Goal: Task Accomplishment & Management: Complete application form

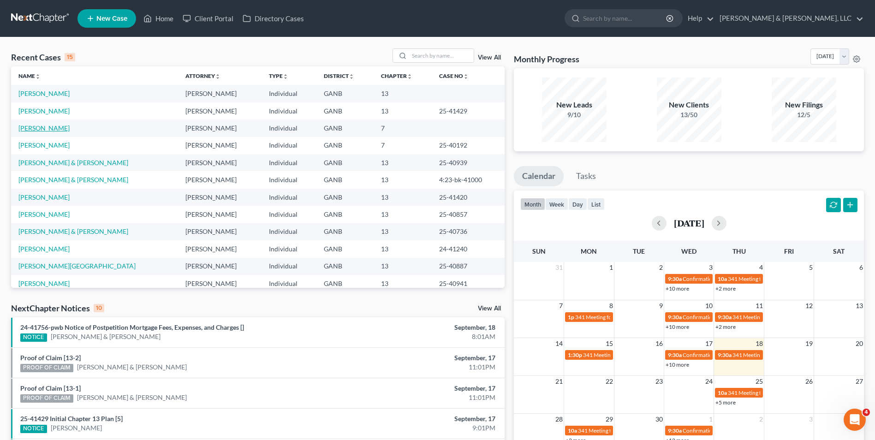
click at [51, 127] on link "[PERSON_NAME]" at bounding box center [43, 128] width 51 height 8
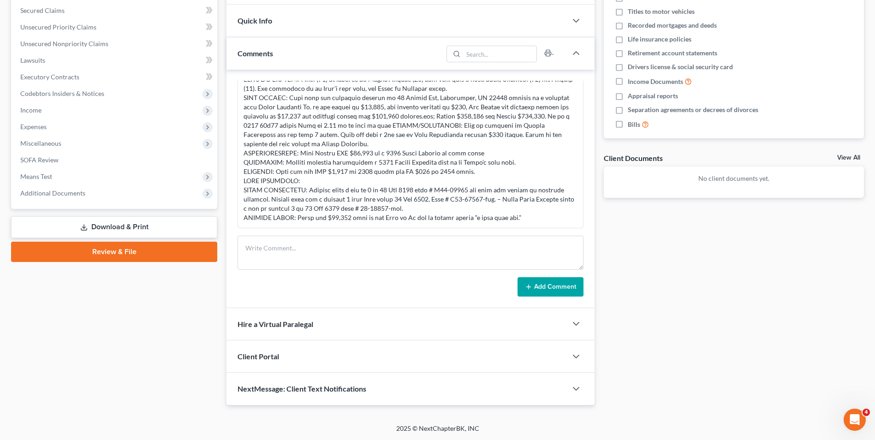
scroll to position [194, 0]
click at [126, 223] on link "Download & Print" at bounding box center [114, 227] width 206 height 22
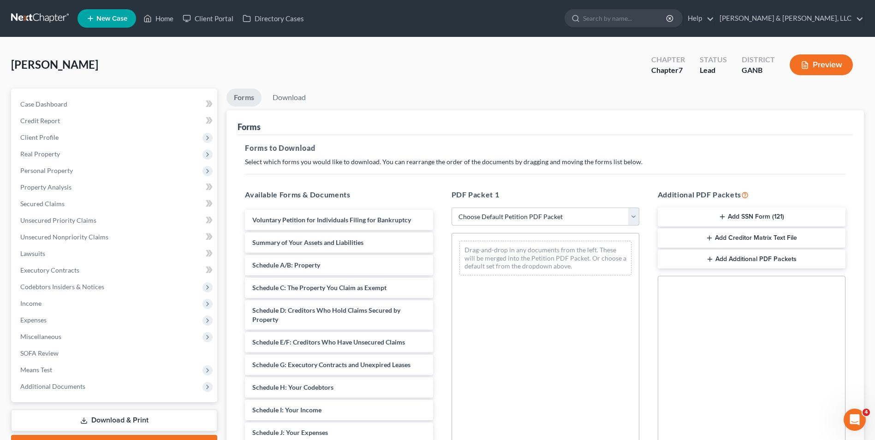
click at [491, 219] on select "Choose Default Petition PDF Packet Complete Bankruptcy Petition (all forms and …" at bounding box center [546, 217] width 188 height 18
select select "4"
click at [452, 208] on select "Choose Default Petition PDF Packet Complete Bankruptcy Petition (all forms and …" at bounding box center [546, 217] width 188 height 18
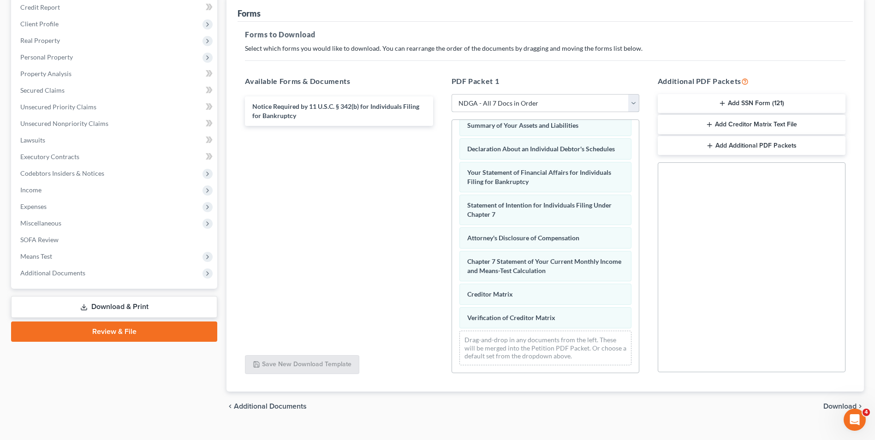
scroll to position [130, 0]
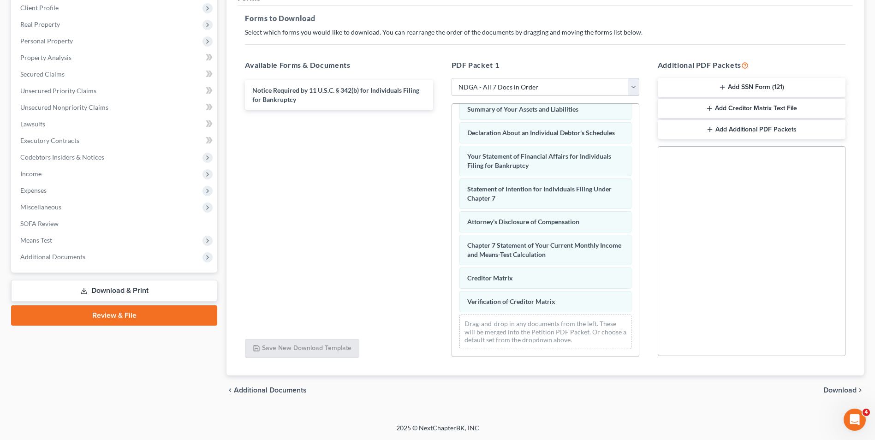
click at [834, 389] on span "Download" at bounding box center [840, 390] width 33 height 7
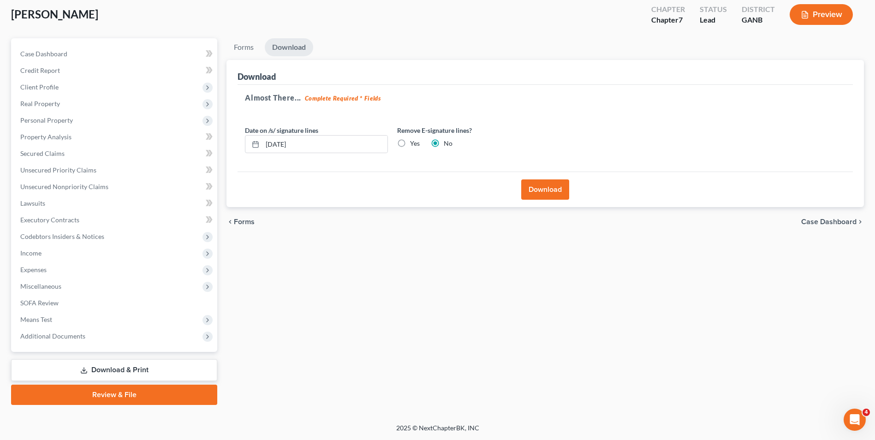
click at [543, 186] on button "Download" at bounding box center [545, 190] width 48 height 20
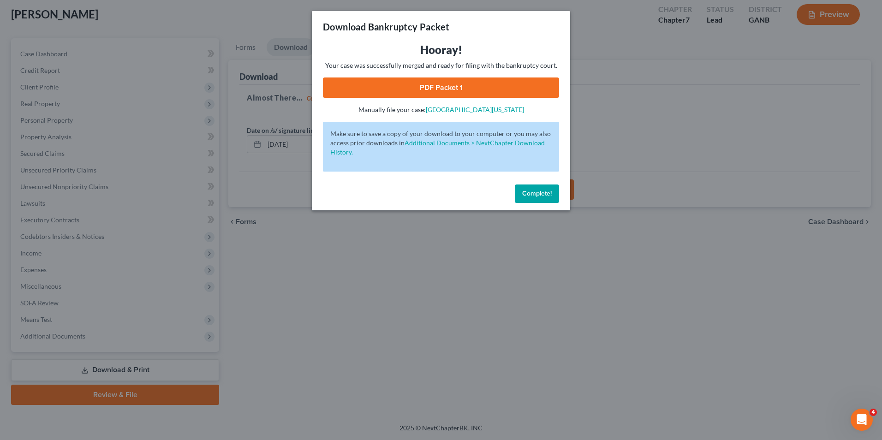
click at [441, 82] on link "PDF Packet 1" at bounding box center [441, 88] width 236 height 20
click at [550, 194] on span "Complete!" at bounding box center [537, 194] width 30 height 8
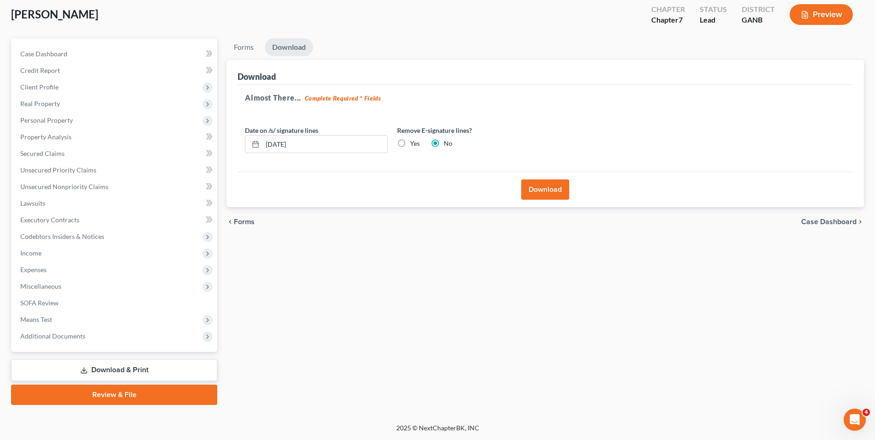
click at [121, 369] on link "Download & Print" at bounding box center [114, 370] width 206 height 22
click at [32, 253] on span "Income" at bounding box center [30, 253] width 21 height 8
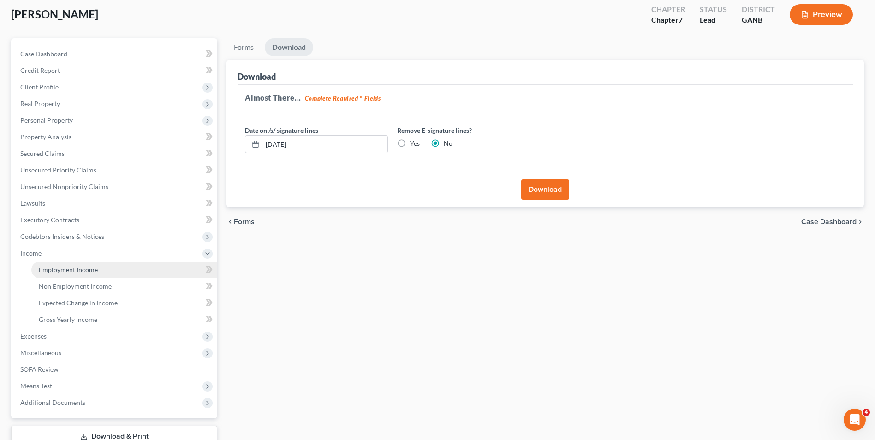
click at [52, 267] on span "Employment Income" at bounding box center [68, 270] width 59 height 8
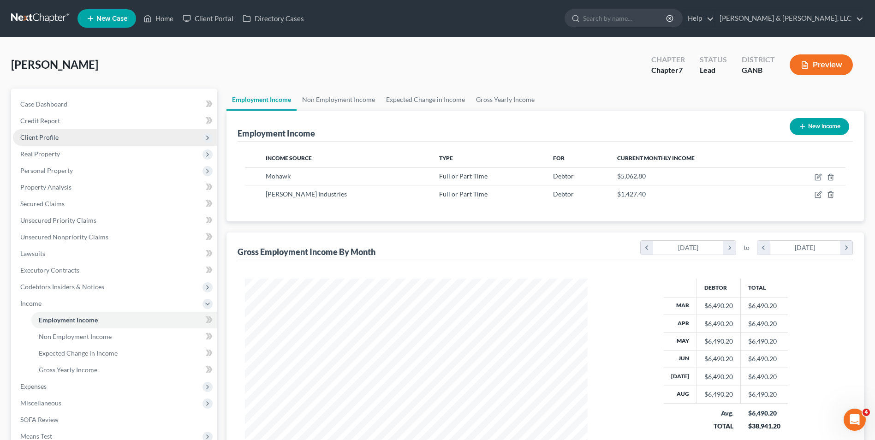
click at [47, 133] on span "Client Profile" at bounding box center [39, 137] width 38 height 8
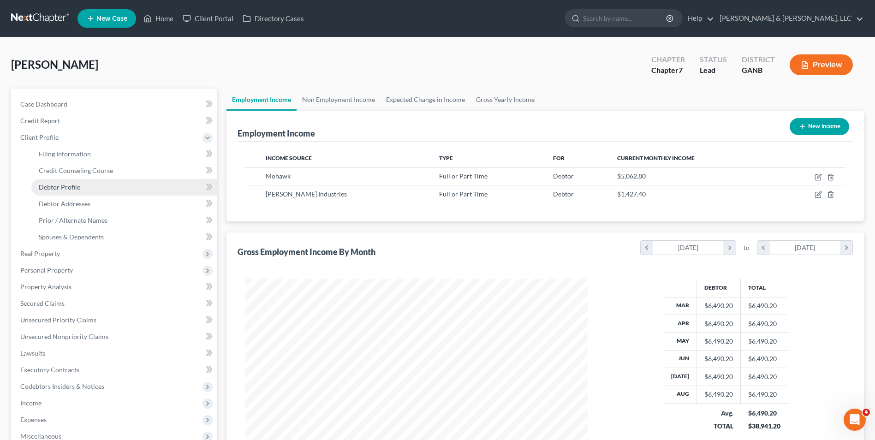
click at [83, 186] on link "Debtor Profile" at bounding box center [124, 187] width 186 height 17
select select "1"
select select "3"
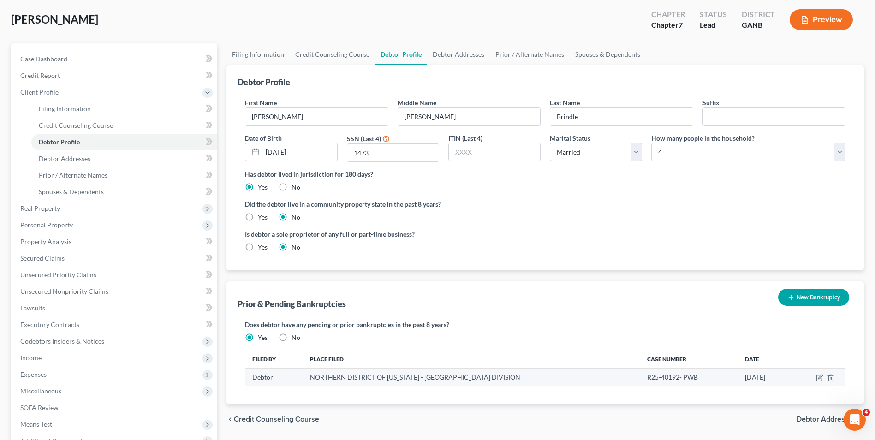
scroll to position [150, 0]
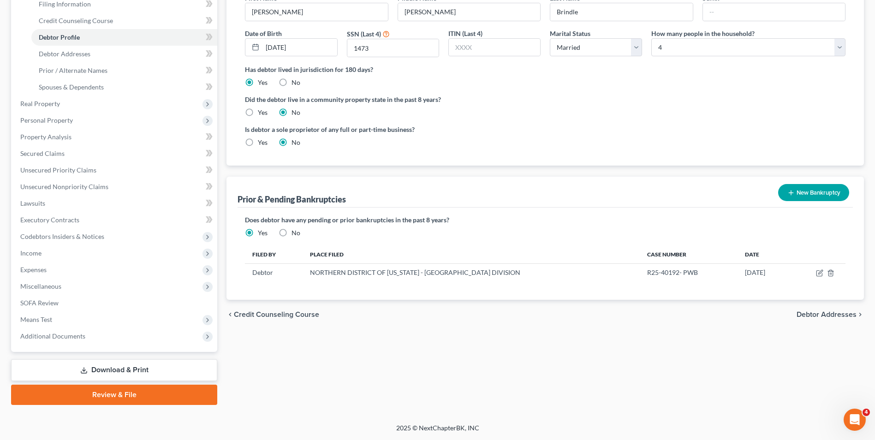
click at [125, 372] on link "Download & Print" at bounding box center [114, 370] width 206 height 22
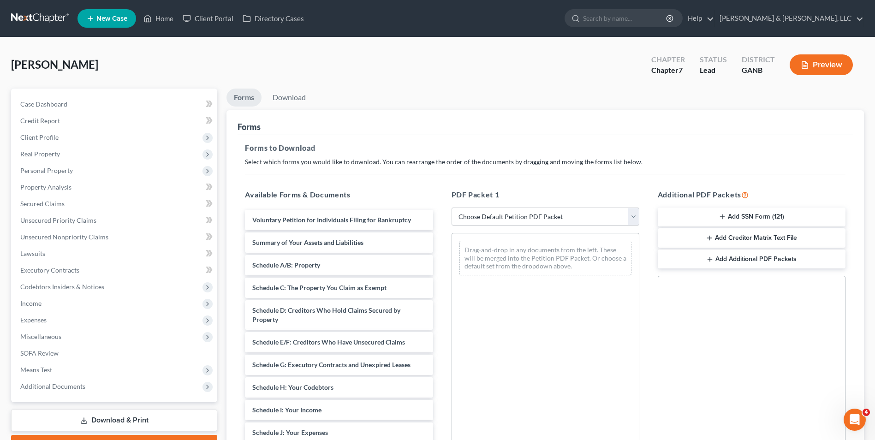
click at [746, 209] on button "Add SSN Form (121)" at bounding box center [752, 217] width 188 height 19
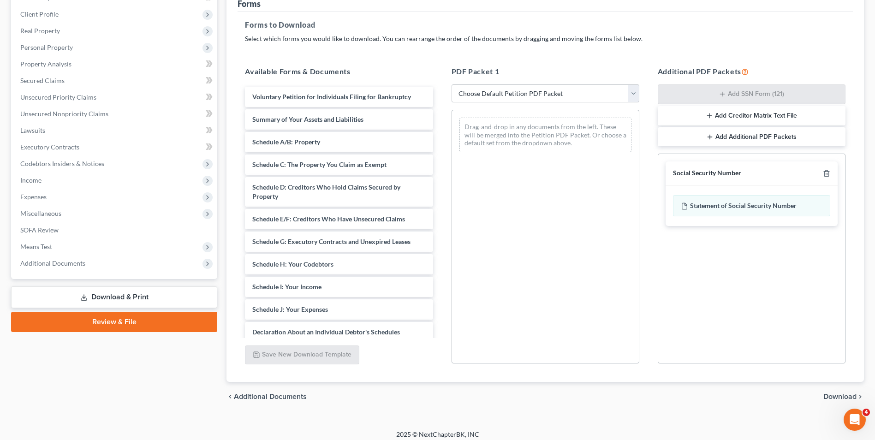
scroll to position [130, 0]
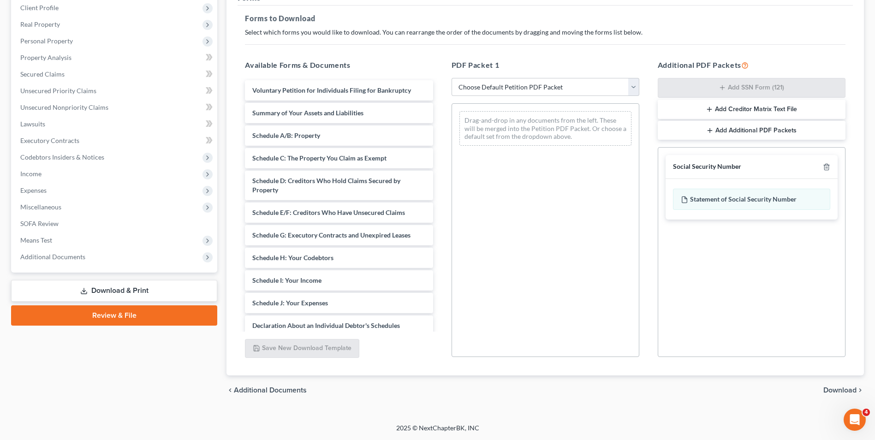
click at [843, 389] on span "Download" at bounding box center [840, 390] width 33 height 7
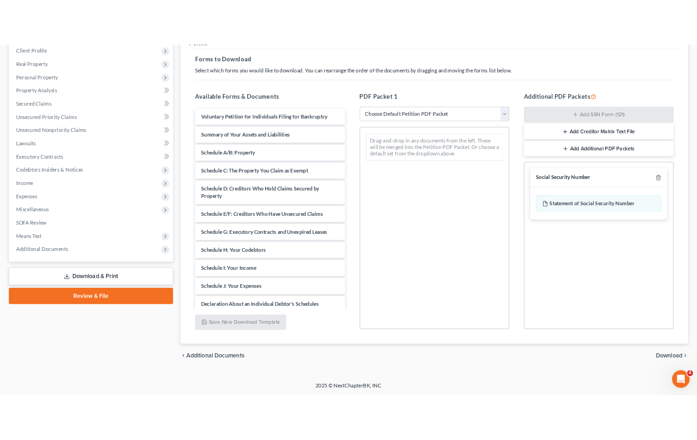
scroll to position [50, 0]
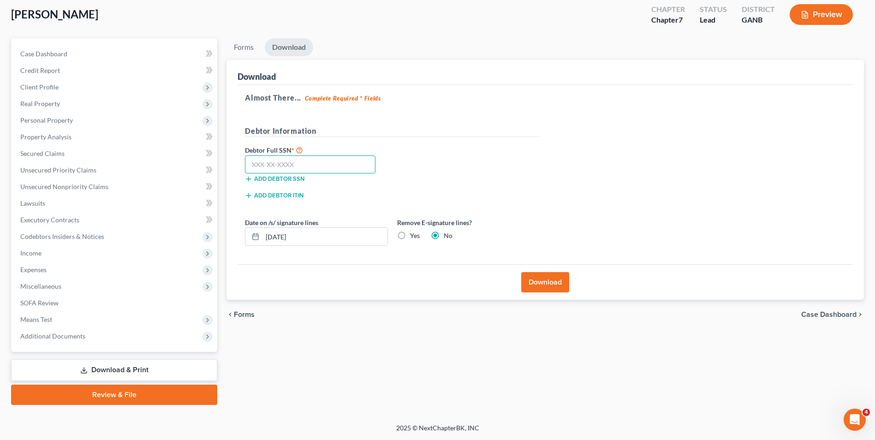
click at [347, 168] on input "text" at bounding box center [310, 165] width 131 height 18
type input "252-63-1473"
click at [548, 283] on button "Download" at bounding box center [545, 282] width 48 height 20
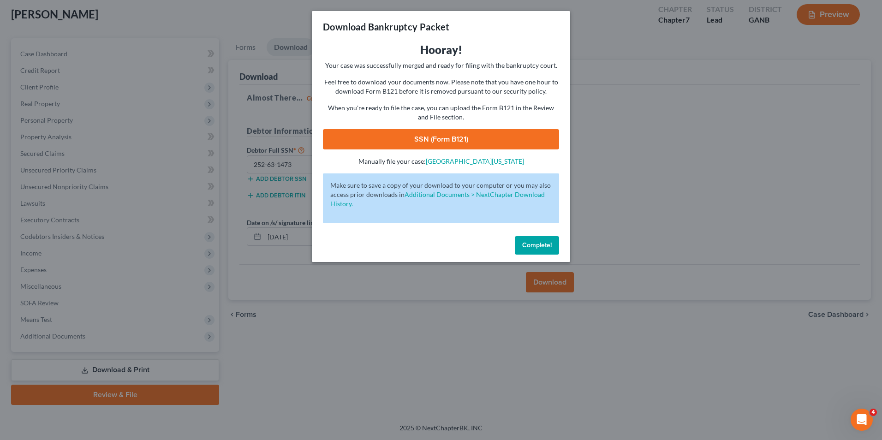
click at [452, 136] on link "SSN (Form B121)" at bounding box center [441, 139] width 236 height 20
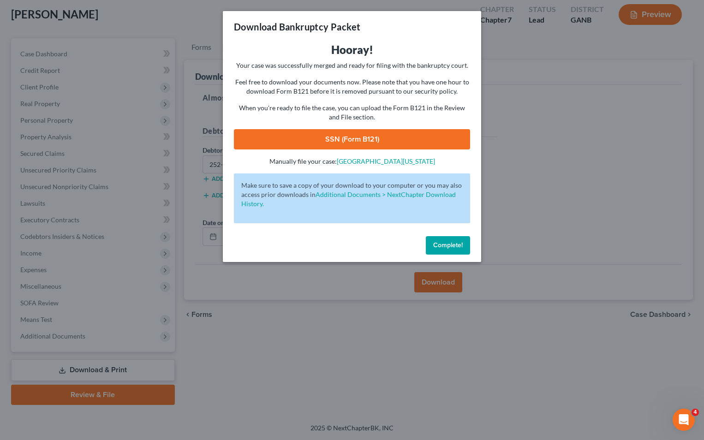
click at [461, 248] on span "Complete!" at bounding box center [448, 245] width 30 height 8
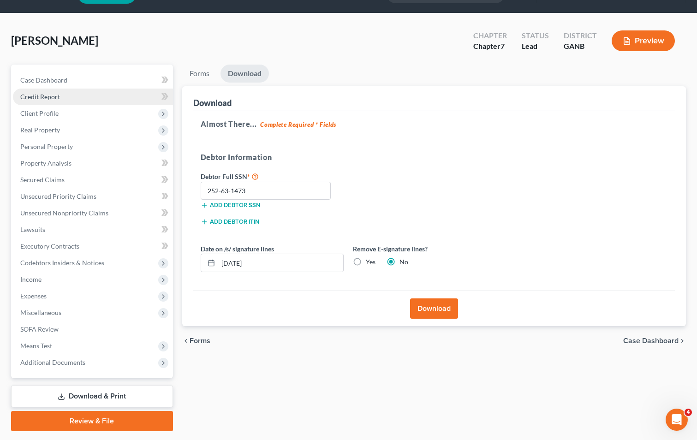
scroll to position [0, 0]
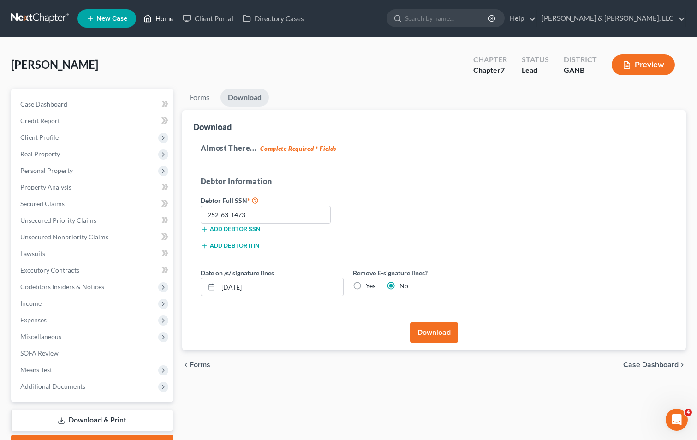
click at [169, 19] on link "Home" at bounding box center [158, 18] width 39 height 17
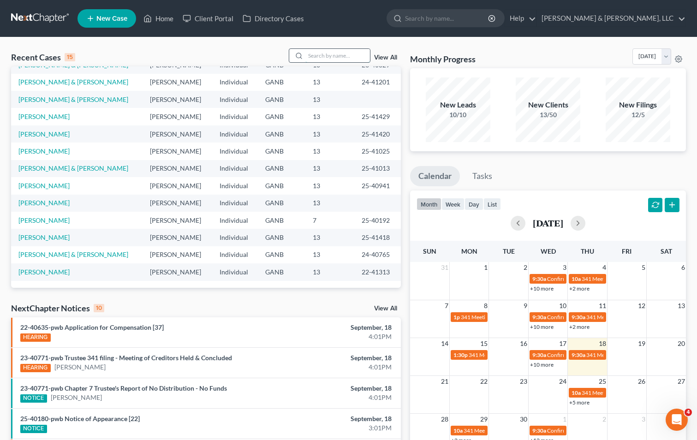
click at [347, 60] on input "search" at bounding box center [337, 55] width 65 height 13
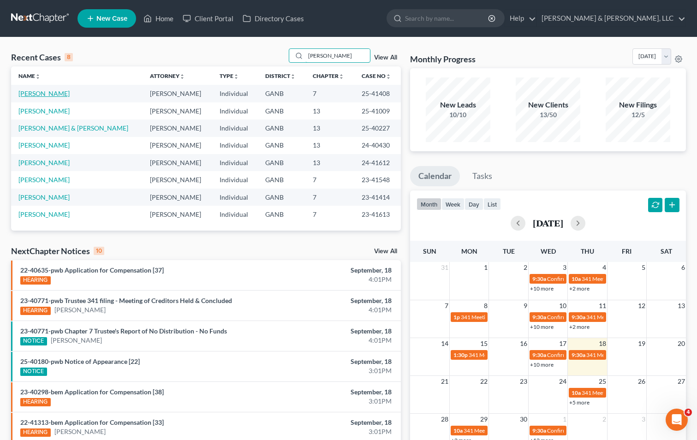
type input "[PERSON_NAME]"
click at [31, 90] on link "[PERSON_NAME]" at bounding box center [43, 94] width 51 height 8
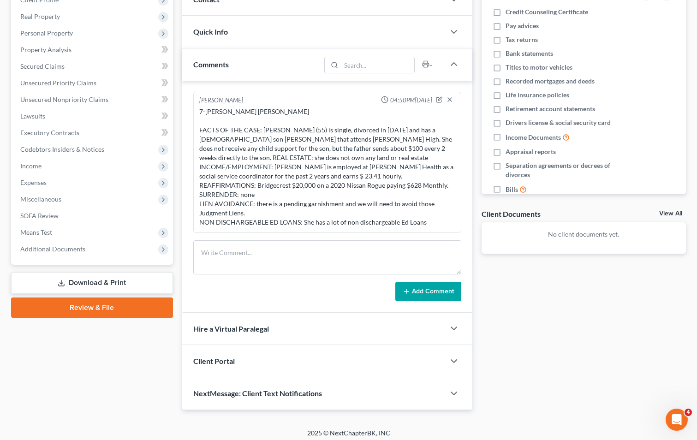
scroll to position [143, 0]
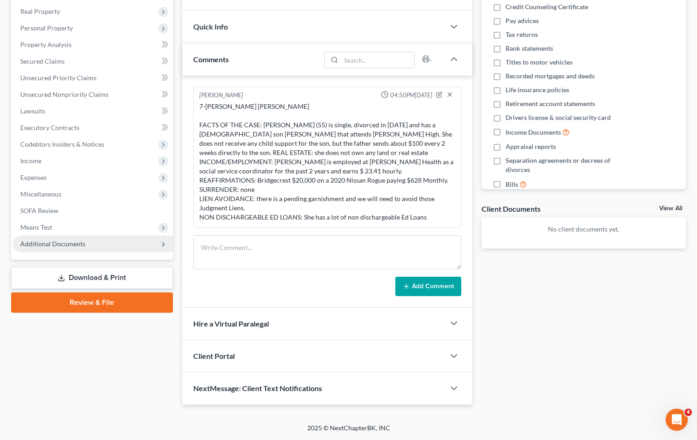
click at [48, 244] on span "Additional Documents" at bounding box center [52, 244] width 65 height 8
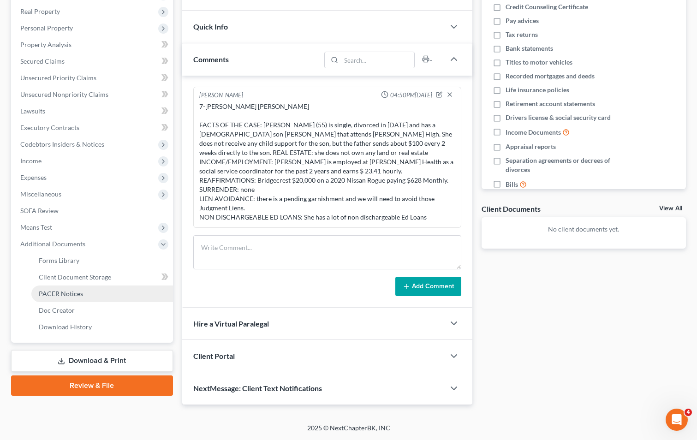
click at [65, 293] on span "PACER Notices" at bounding box center [61, 294] width 44 height 8
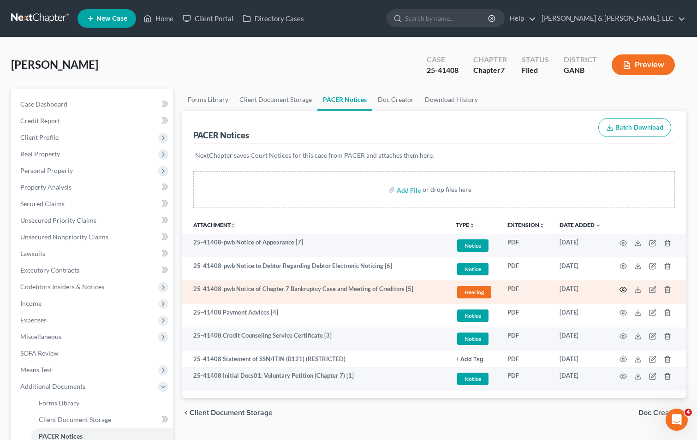
click at [622, 290] on icon "button" at bounding box center [623, 289] width 7 height 7
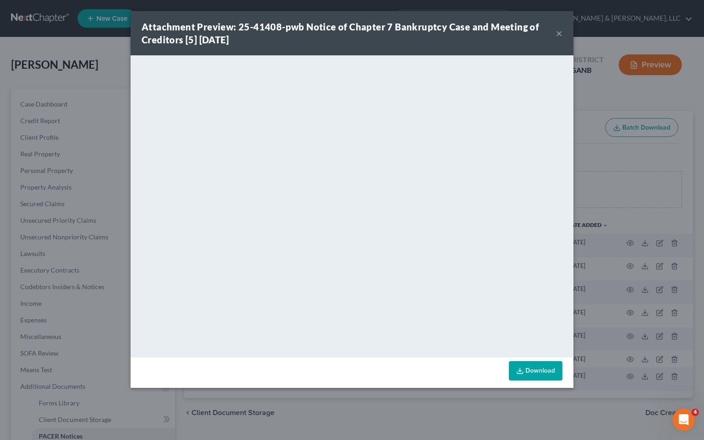
click at [559, 34] on button "×" at bounding box center [559, 33] width 6 height 11
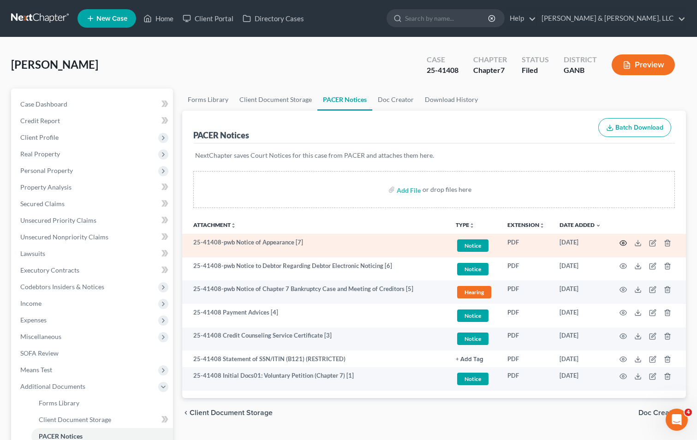
click at [623, 243] on icon "button" at bounding box center [623, 242] width 7 height 7
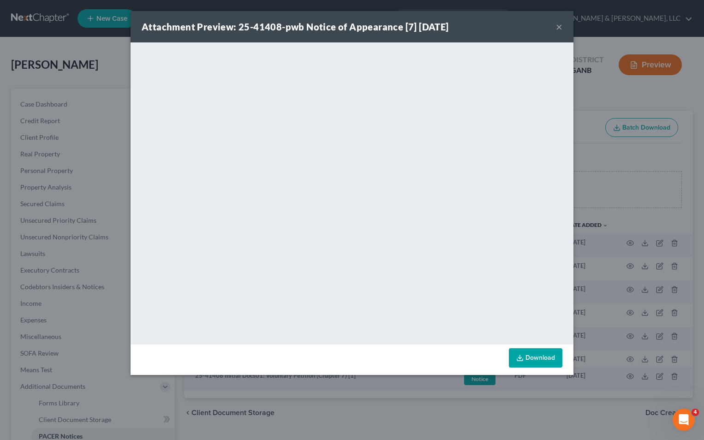
click at [559, 25] on button "×" at bounding box center [559, 26] width 6 height 11
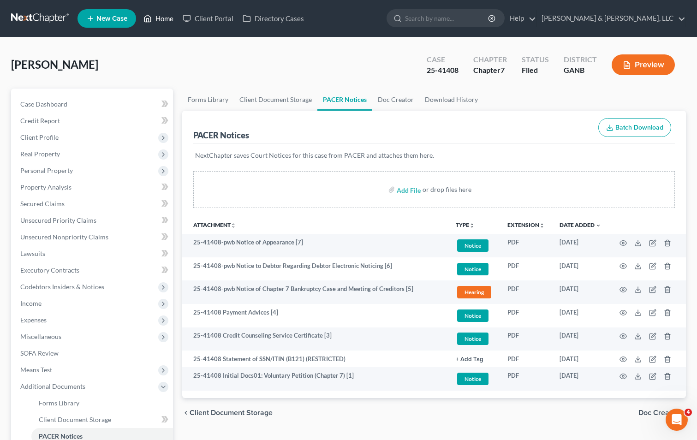
click at [167, 19] on link "Home" at bounding box center [158, 18] width 39 height 17
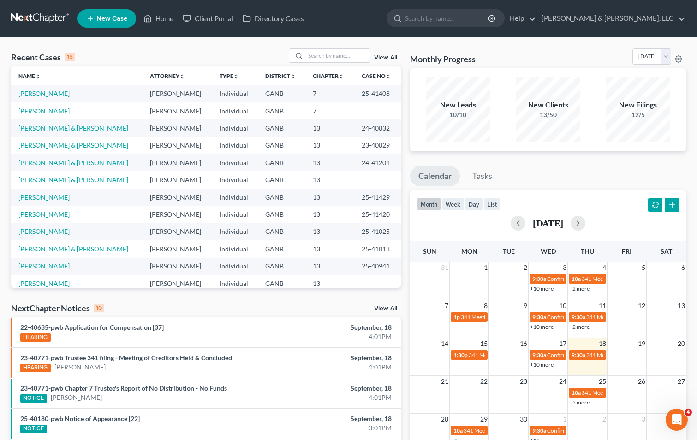
click at [34, 112] on link "[PERSON_NAME]" at bounding box center [43, 111] width 51 height 8
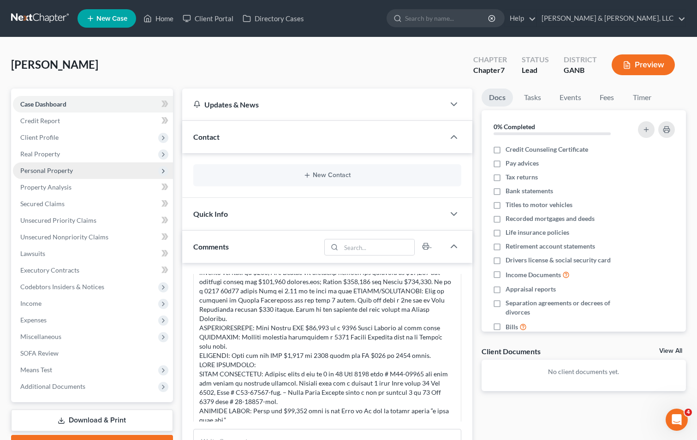
click at [29, 168] on span "Personal Property" at bounding box center [46, 171] width 53 height 8
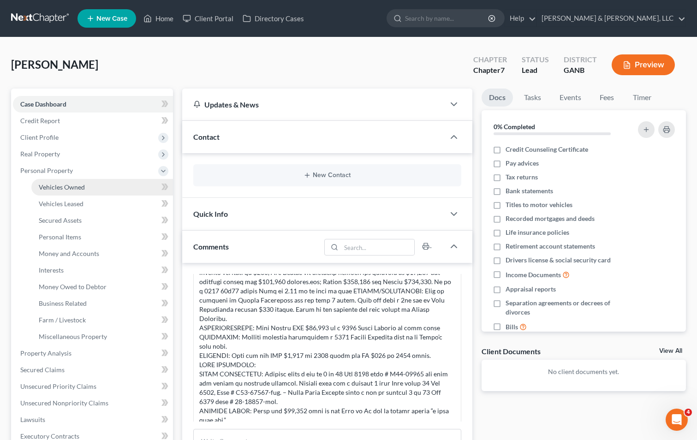
click at [93, 187] on link "Vehicles Owned" at bounding box center [102, 187] width 142 height 17
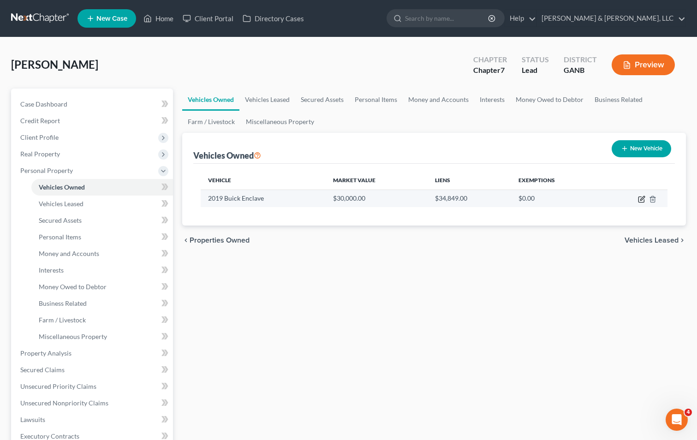
click at [642, 199] on icon "button" at bounding box center [642, 198] width 4 height 4
select select "0"
select select "7"
select select "3"
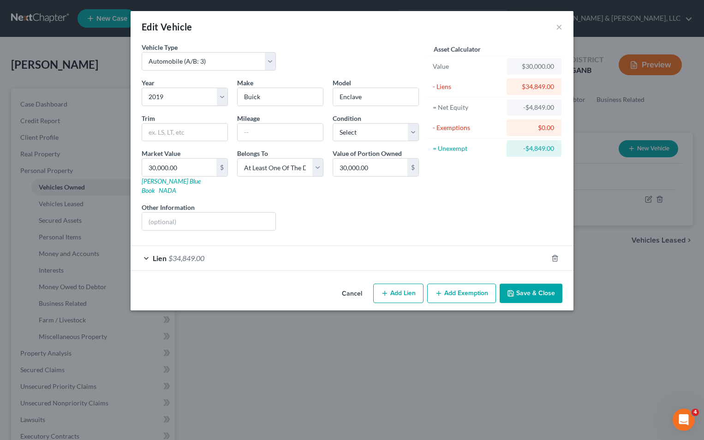
click at [529, 285] on button "Save & Close" at bounding box center [531, 293] width 63 height 19
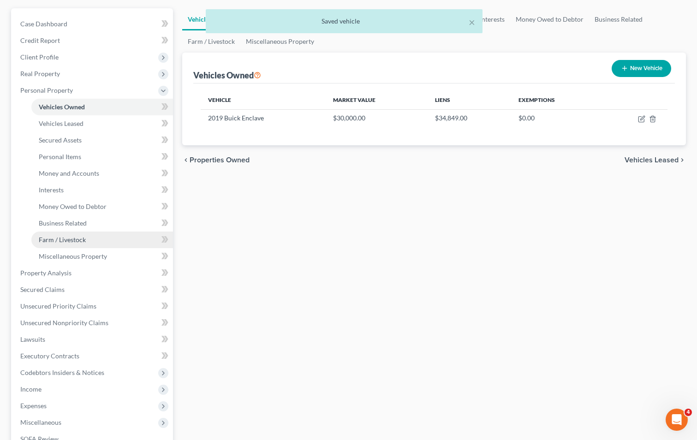
scroll to position [92, 0]
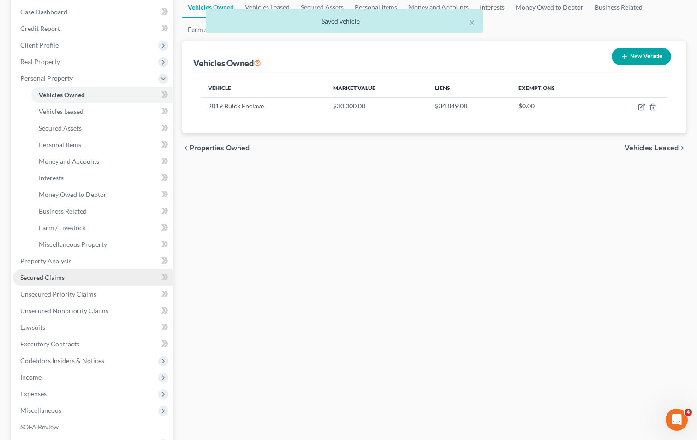
click at [59, 278] on span "Secured Claims" at bounding box center [42, 278] width 44 height 8
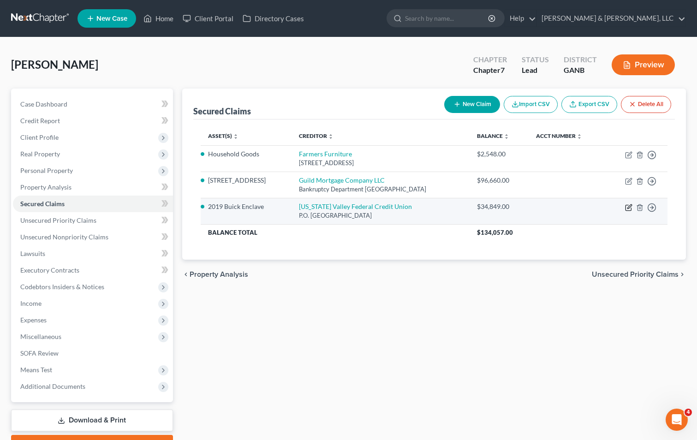
click at [629, 208] on icon "button" at bounding box center [628, 207] width 7 height 7
select select "44"
select select "3"
select select "2"
select select "3"
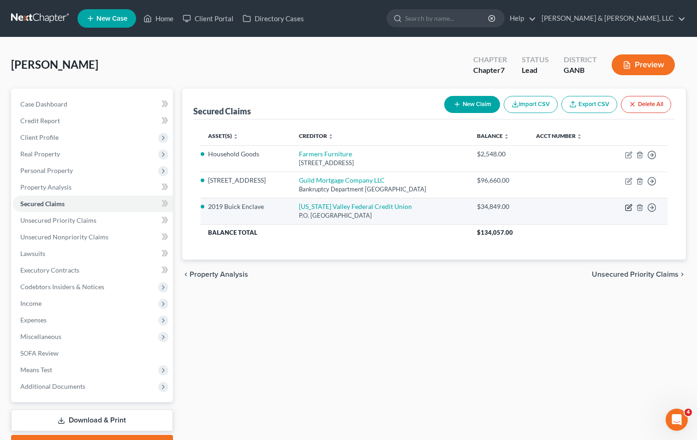
select select "0"
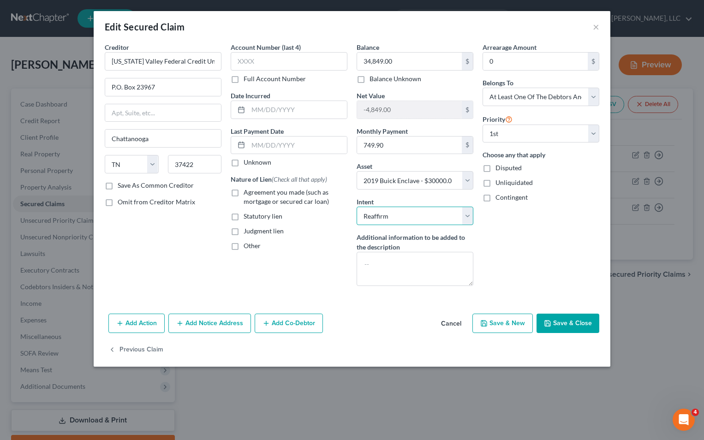
click at [467, 216] on select "Select Surrender Redeem Reaffirm Avoid Other" at bounding box center [415, 216] width 117 height 18
select select "0"
click at [357, 207] on select "Select Surrender Redeem Reaffirm Avoid Other" at bounding box center [415, 216] width 117 height 18
click at [516, 266] on div "Arrearage Amount 0 $ Belongs To * Select Debtor 1 Only Debtor 2 Only Debtor 1 A…" at bounding box center [541, 167] width 126 height 251
click at [556, 321] on button "Save & Close" at bounding box center [568, 323] width 63 height 19
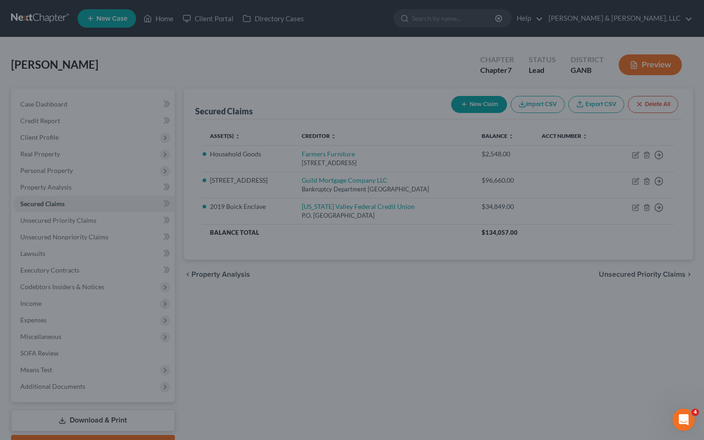
select select "3"
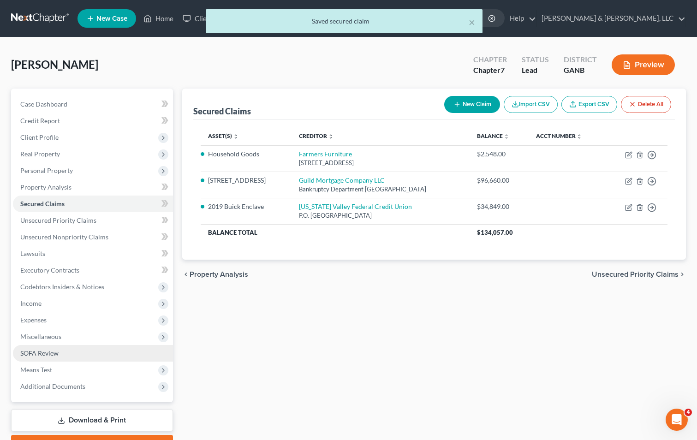
scroll to position [50, 0]
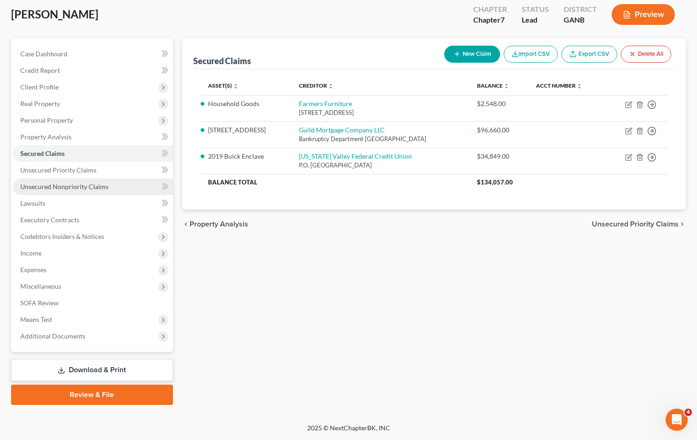
click at [42, 188] on span "Unsecured Nonpriority Claims" at bounding box center [64, 187] width 88 height 8
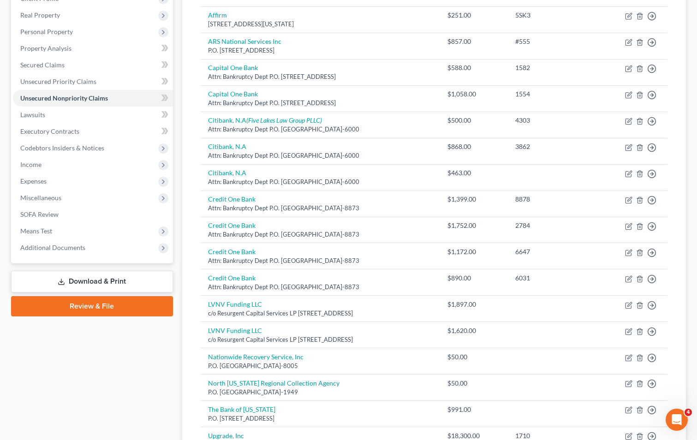
scroll to position [160, 0]
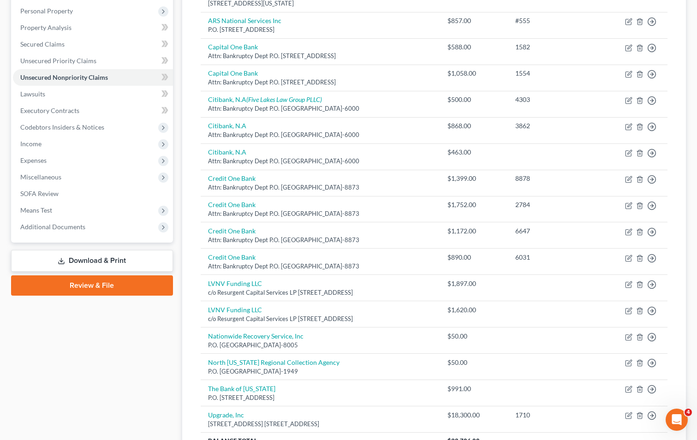
click at [79, 259] on link "Download & Print" at bounding box center [92, 261] width 162 height 22
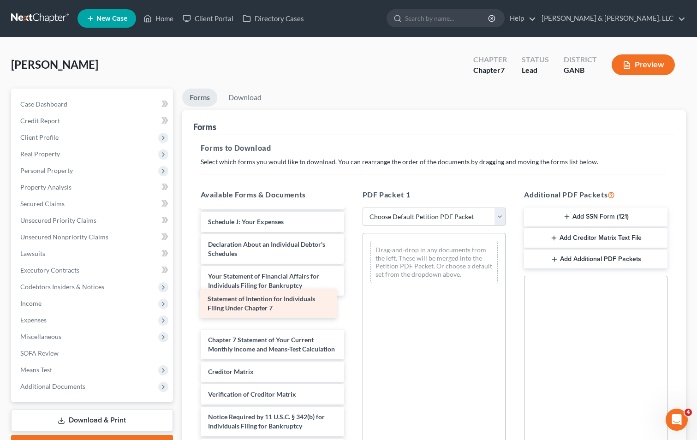
scroll to position [225, 0]
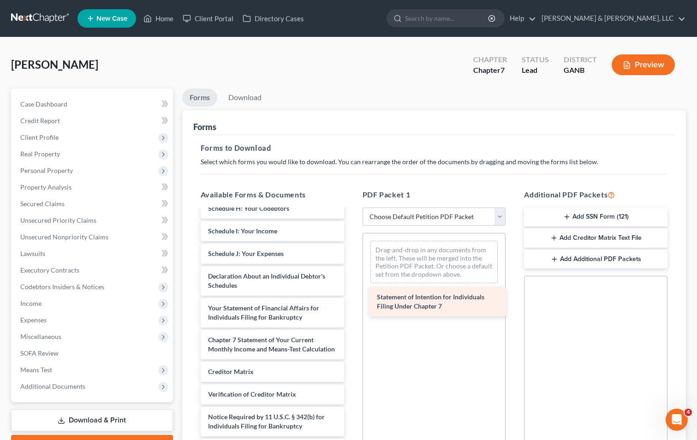
drag, startPoint x: 261, startPoint y: 302, endPoint x: 430, endPoint y: 300, distance: 168.9
click at [352, 300] on div "Statement of Intention for Individuals Filing Under Chapter 7 Voluntary Petitio…" at bounding box center [272, 226] width 158 height 465
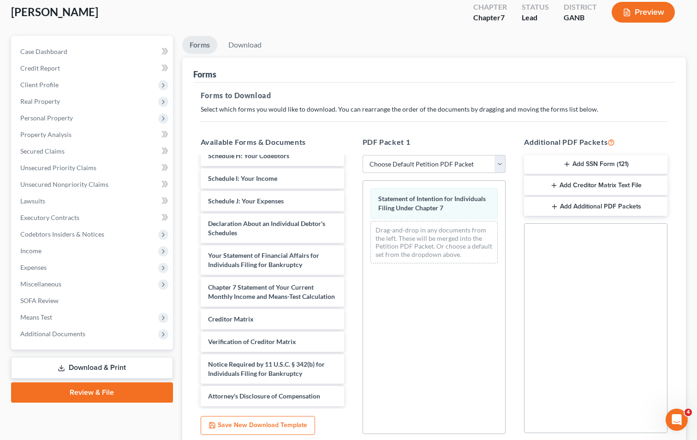
scroll to position [130, 0]
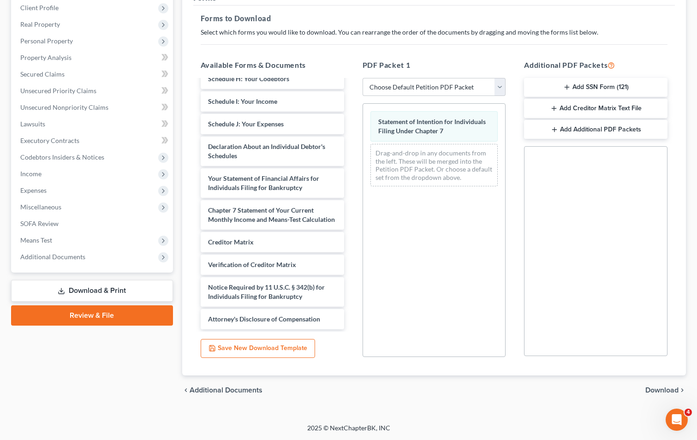
click at [657, 388] on span "Download" at bounding box center [662, 390] width 33 height 7
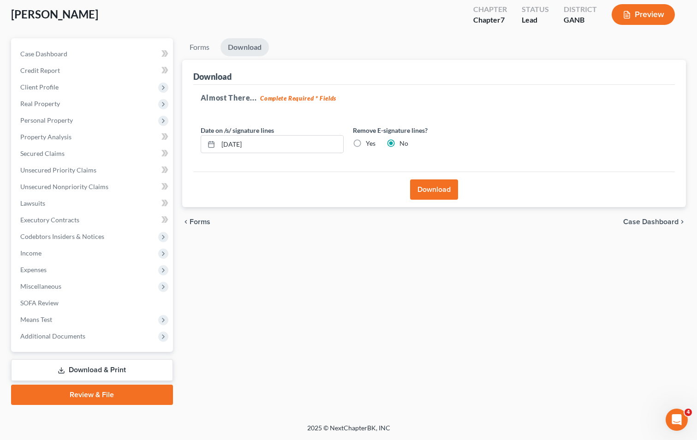
click at [433, 192] on button "Download" at bounding box center [434, 190] width 48 height 20
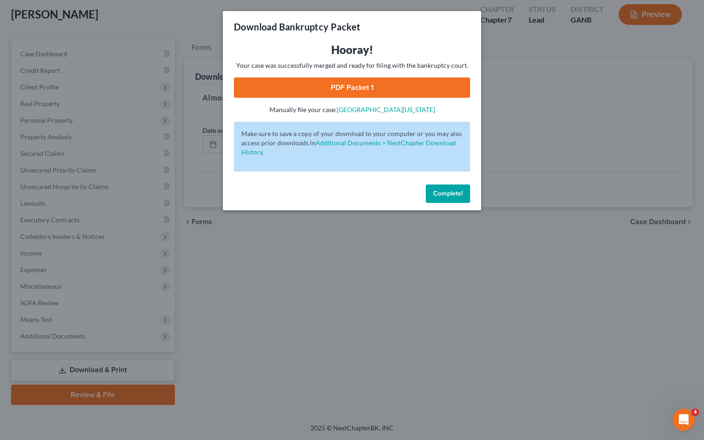
click at [339, 83] on link "PDF Packet 1" at bounding box center [352, 88] width 236 height 20
click at [448, 193] on span "Complete!" at bounding box center [448, 194] width 30 height 8
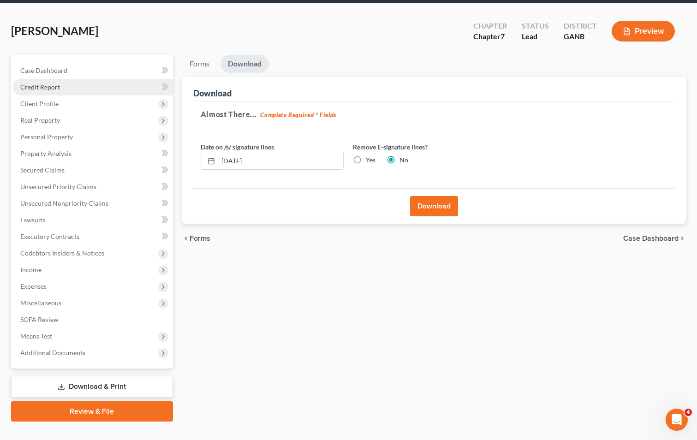
scroll to position [4, 0]
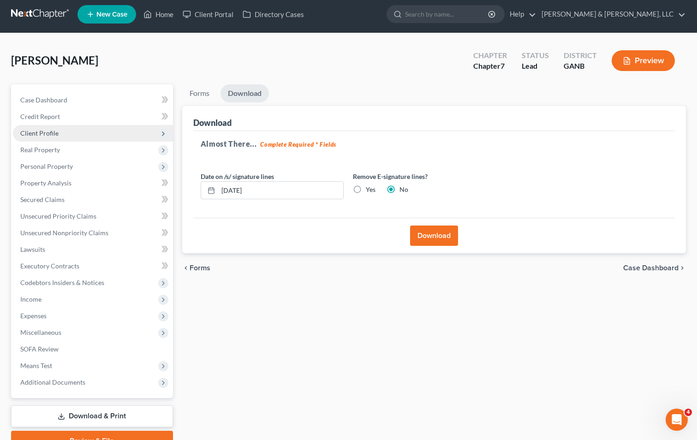
click at [68, 134] on span "Client Profile" at bounding box center [93, 133] width 160 height 17
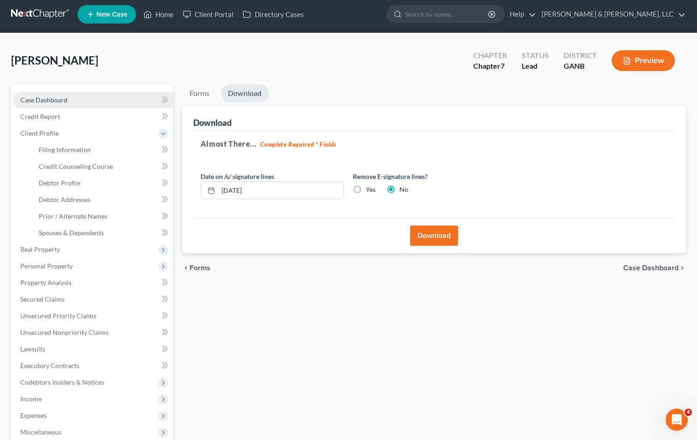
click at [71, 100] on link "Case Dashboard" at bounding box center [93, 100] width 160 height 17
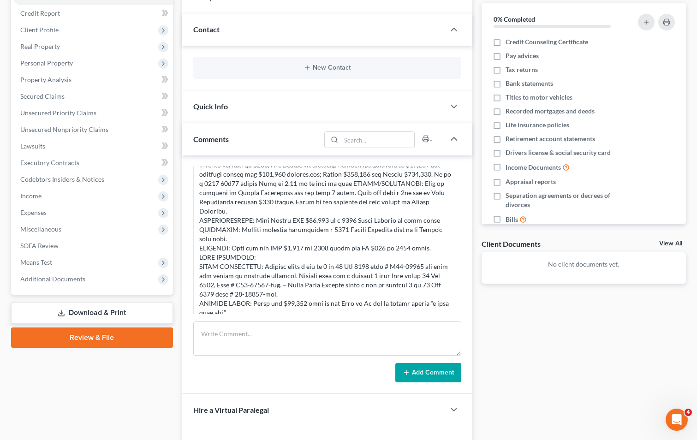
scroll to position [185, 0]
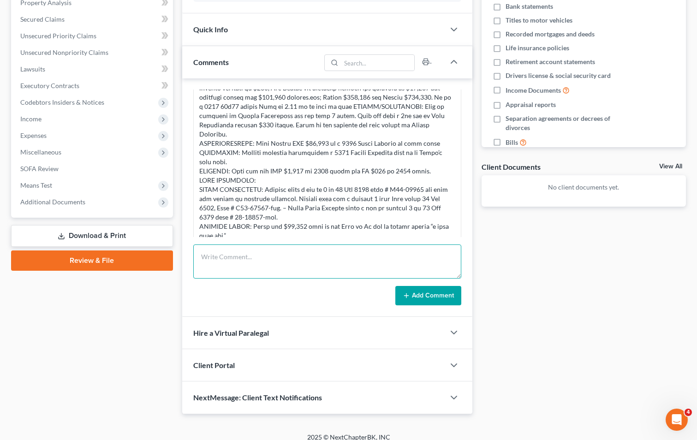
click at [231, 255] on textarea at bounding box center [327, 262] width 268 height 34
paste textarea "5-LO- IP- Dolorsi Ametcon Adipisc ELITS DO EIU TEMP: Inci (93) ut laboree do Ma…"
type textarea "5-LO- IP- Dolorsi Ametcon Adipisc ELITS DO EIU TEMP: Inci (93) ut laboree do Ma…"
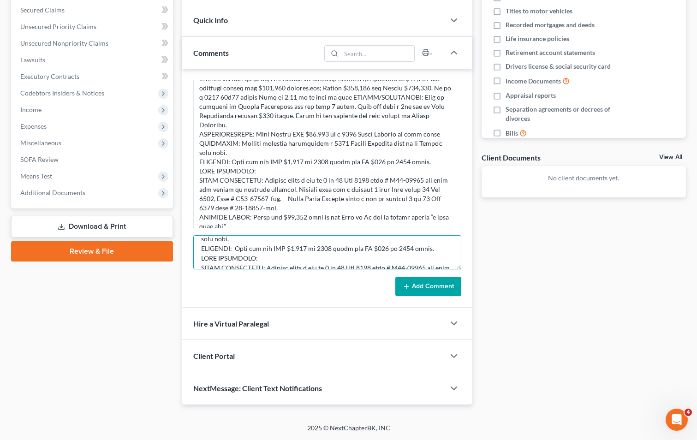
scroll to position [223, 0]
drag, startPoint x: 199, startPoint y: 248, endPoint x: 384, endPoint y: 327, distance: 201.2
click at [384, 327] on div "Updates & News × [US_STATE] [GEOGRAPHIC_DATA] Notes Take a look at NextChapter'…" at bounding box center [327, 150] width 290 height 510
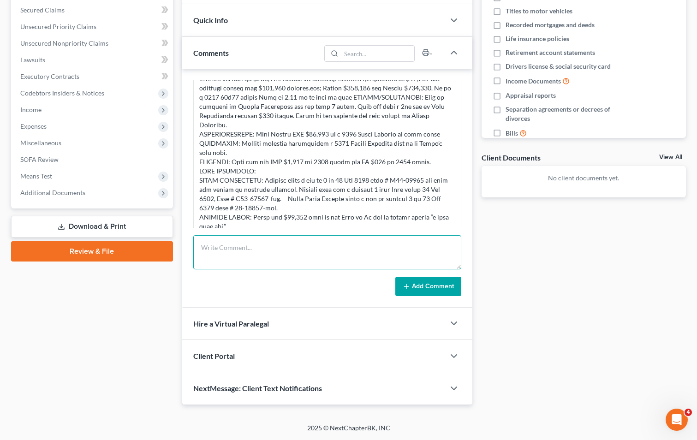
scroll to position [0, 0]
click at [221, 247] on textarea at bounding box center [327, 252] width 268 height 34
paste textarea "6-LO- IP- Dolorsi Ametcon Adipisc E seddo eiu temp 60 Inc 9097 - U47-11307-LAB …"
type textarea "6-LO- IP- Dolorsi Ametcon Adipisc E seddo eiu temp 60 Inc 9097 - U47-11307-LAB …"
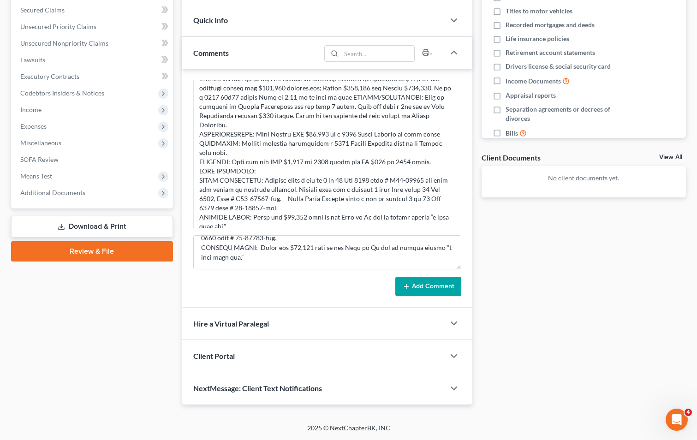
click at [417, 286] on button "Add Comment" at bounding box center [428, 286] width 66 height 19
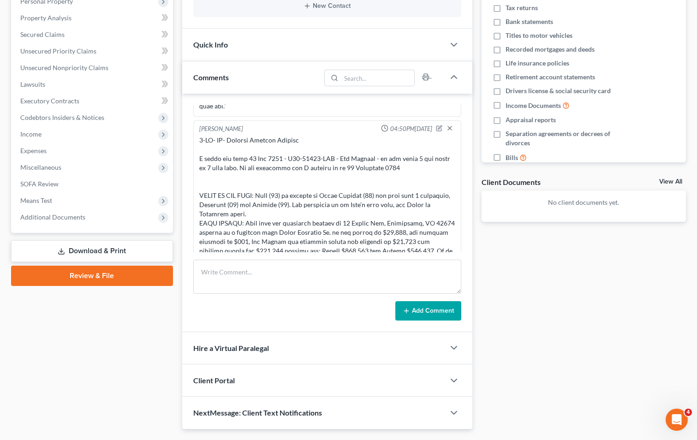
scroll to position [148, 0]
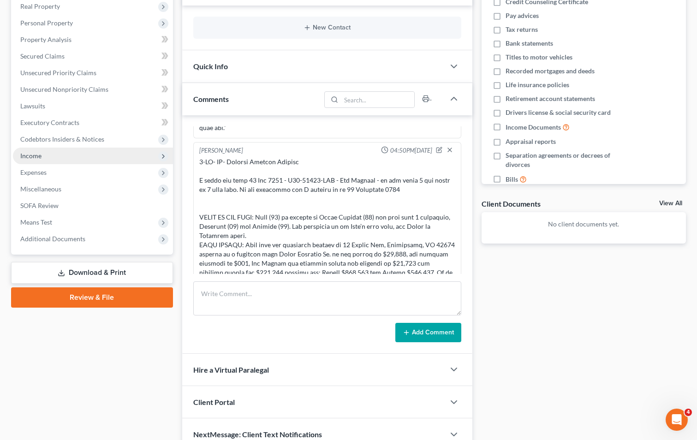
click at [57, 152] on span "Income" at bounding box center [93, 156] width 160 height 17
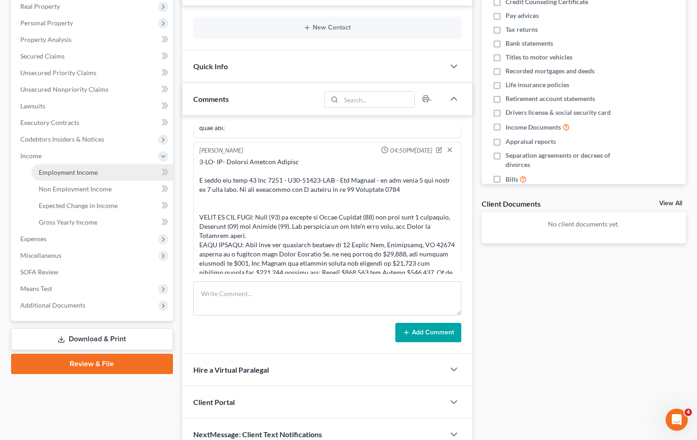
click at [58, 168] on span "Employment Income" at bounding box center [68, 172] width 59 height 8
